Goal: Obtain resource: Obtain resource

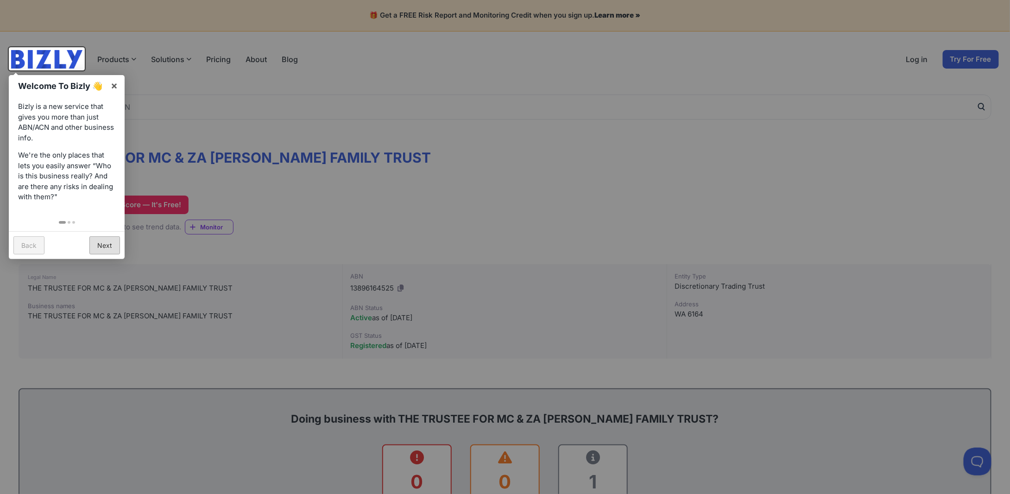
click at [103, 241] on link "Next" at bounding box center [104, 245] width 31 height 18
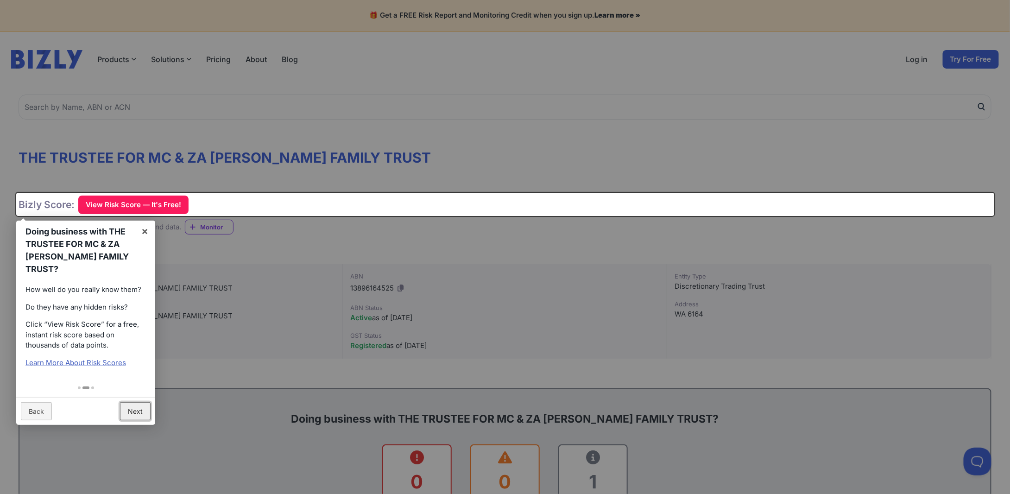
click at [136, 402] on link "Next" at bounding box center [135, 411] width 31 height 18
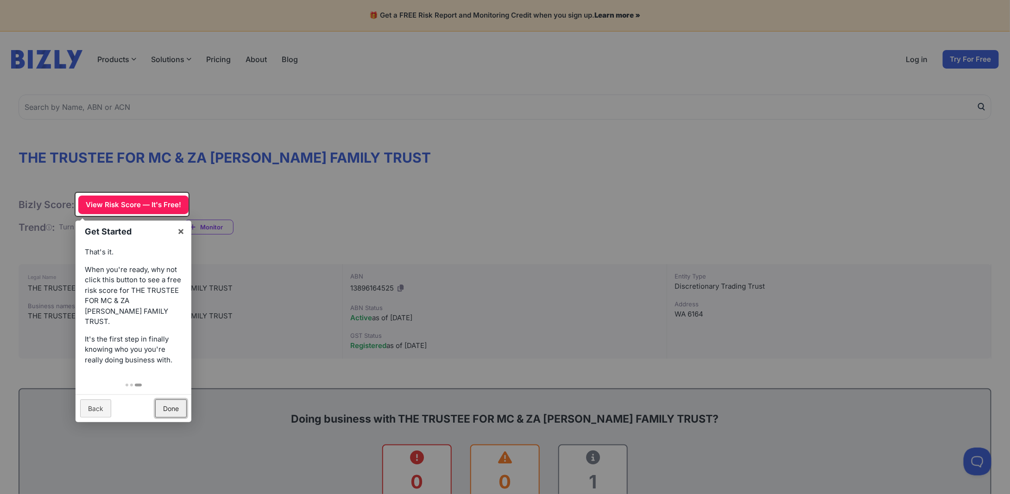
click at [169, 399] on link "Done" at bounding box center [171, 408] width 32 height 18
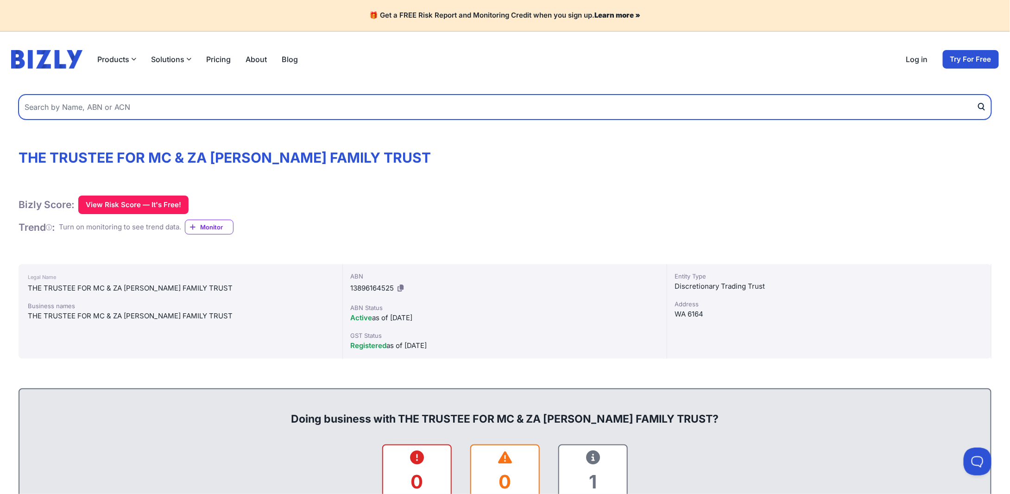
click at [133, 106] on input "text" at bounding box center [505, 107] width 973 height 25
type input "658 798 362"
click at [977, 95] on button "submit" at bounding box center [984, 107] width 15 height 25
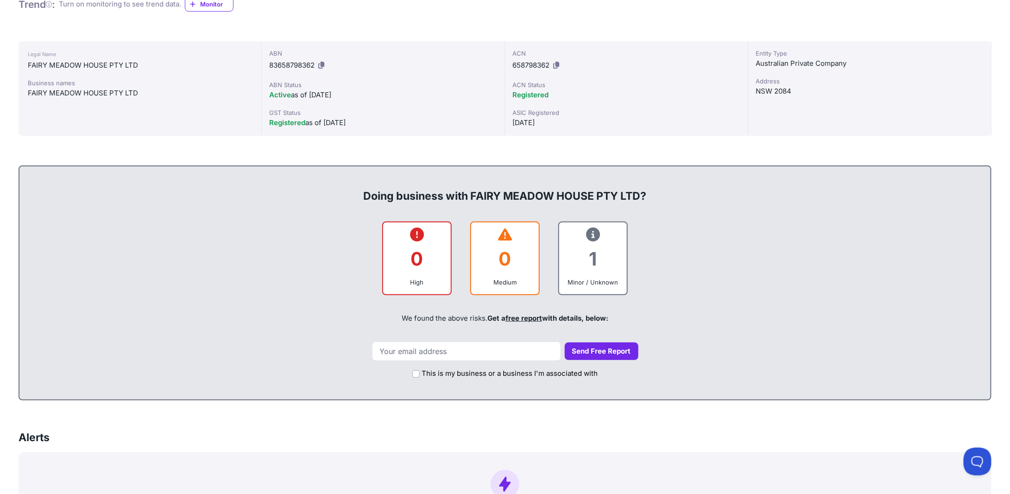
scroll to position [247, 0]
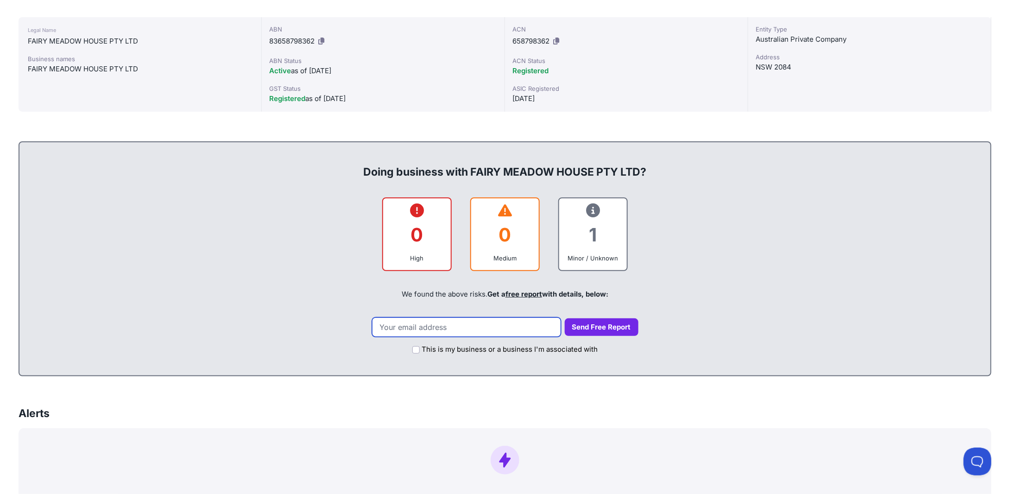
click at [402, 326] on input "email" at bounding box center [466, 326] width 189 height 19
type input "[PERSON_NAME][EMAIL_ADDRESS][PERSON_NAME][DOMAIN_NAME]"
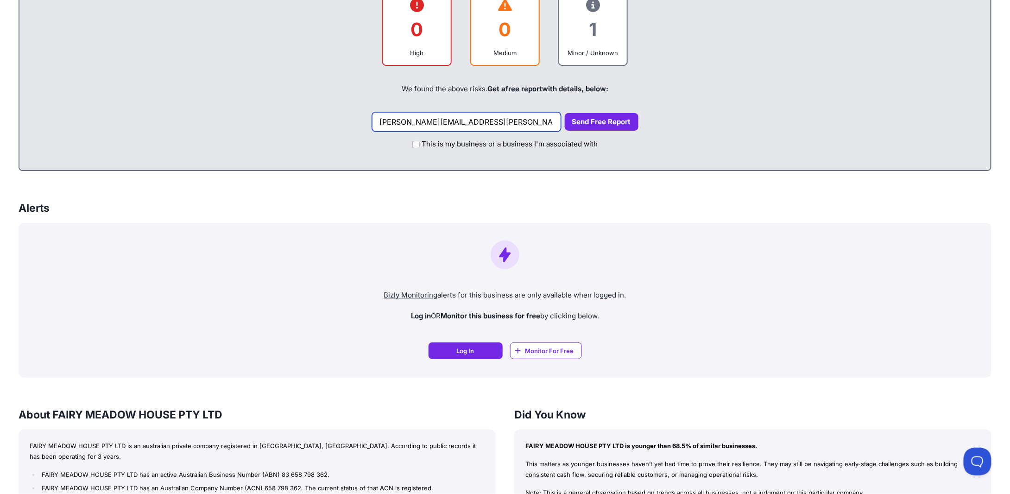
scroll to position [415, 0]
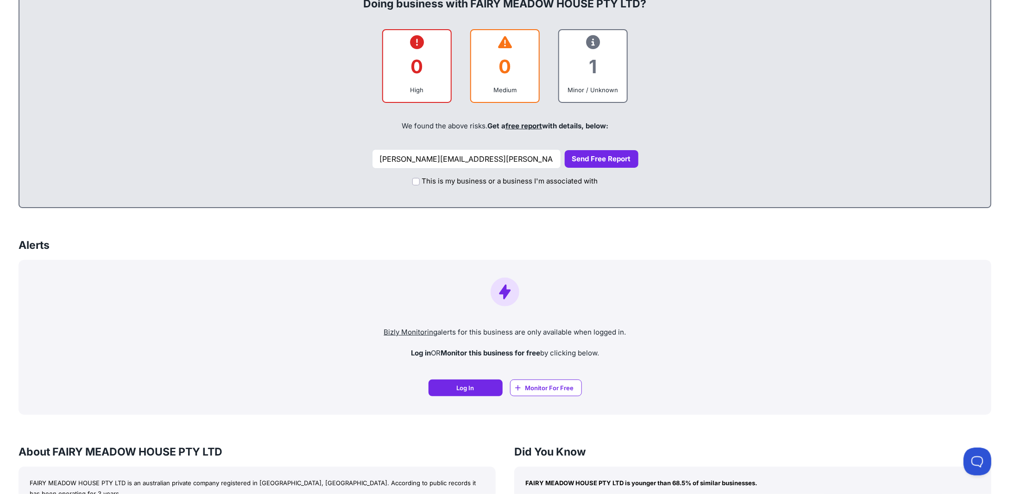
click at [591, 154] on button "Send Free Report" at bounding box center [602, 159] width 74 height 18
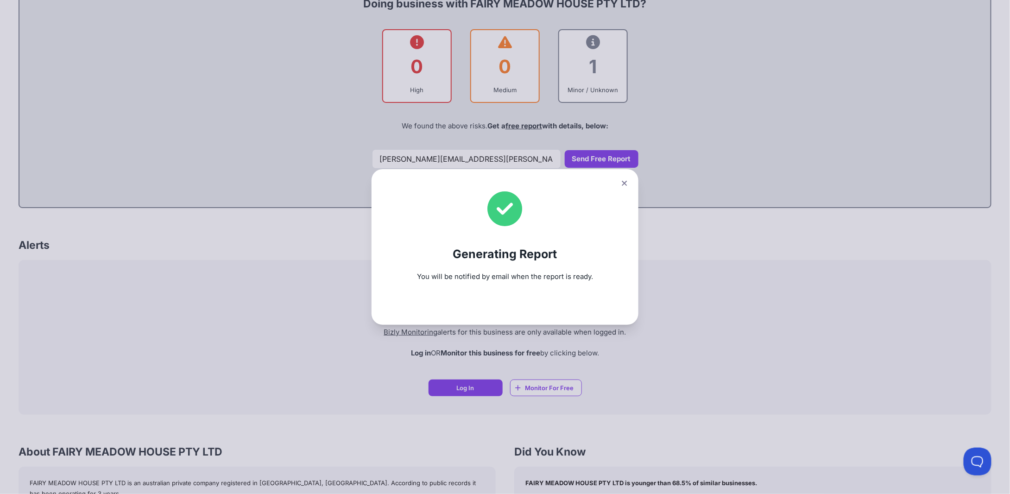
click at [627, 181] on icon at bounding box center [625, 183] width 6 height 6
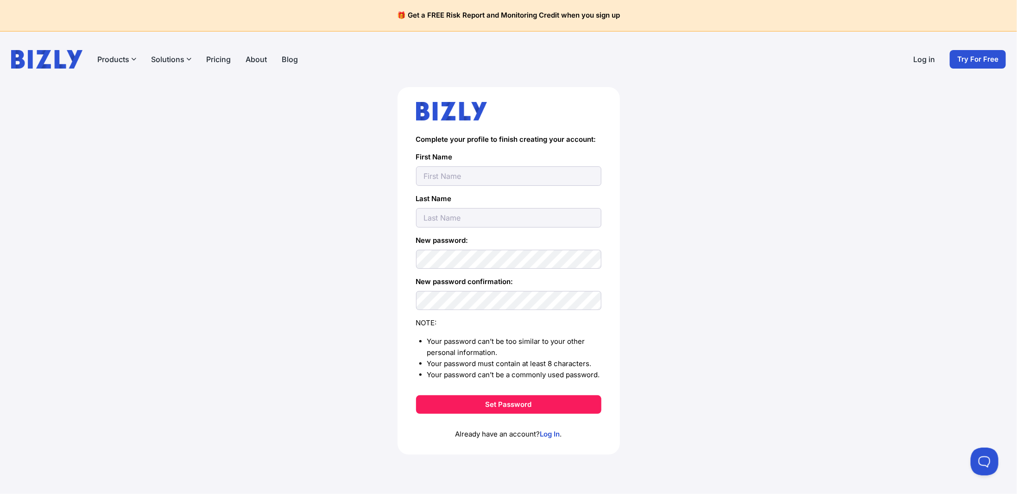
click at [974, 55] on link "Try For Free" at bounding box center [978, 59] width 56 height 19
